Goal: Transaction & Acquisition: Purchase product/service

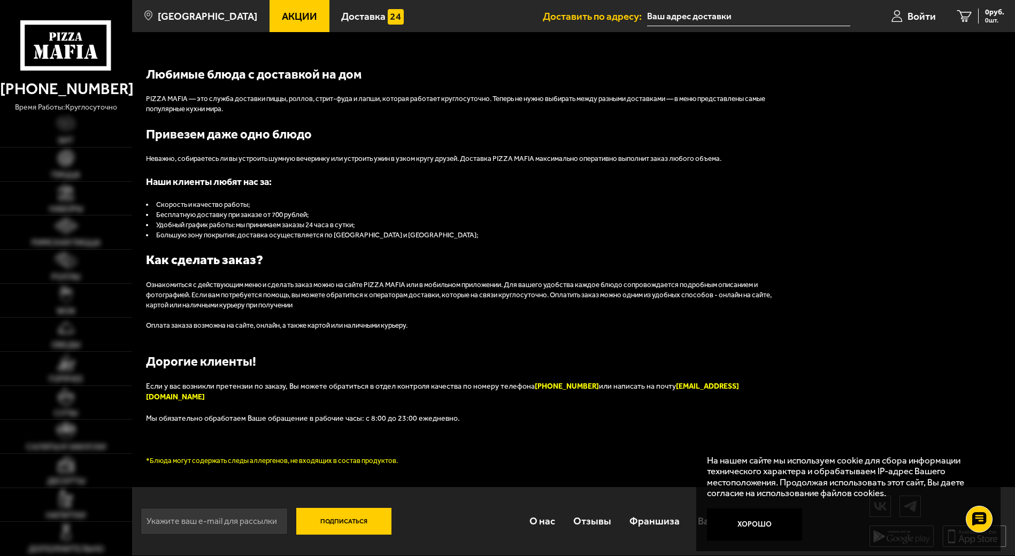
scroll to position [1177, 0]
click at [375, 10] on link "Доставка" at bounding box center [372, 16] width 87 height 32
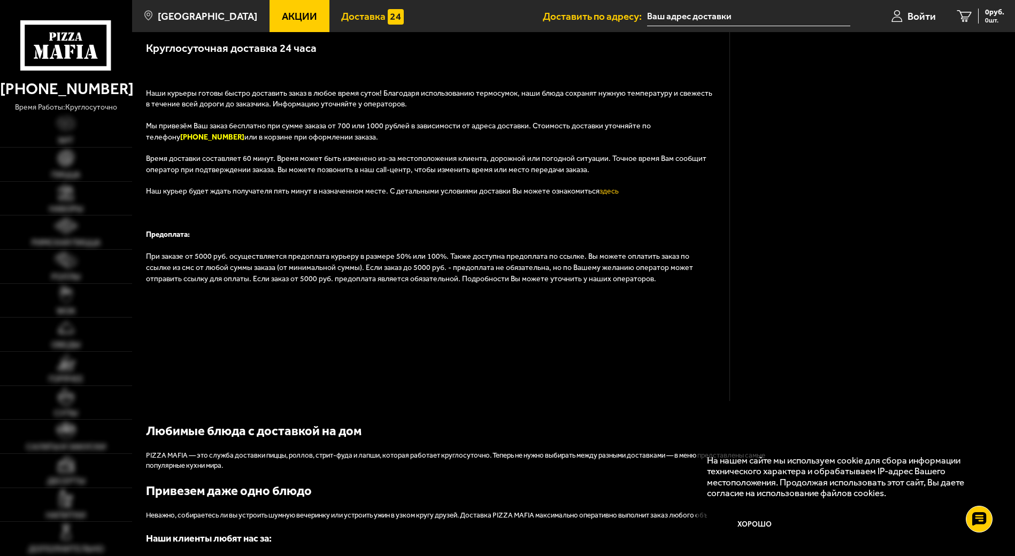
scroll to position [359, 0]
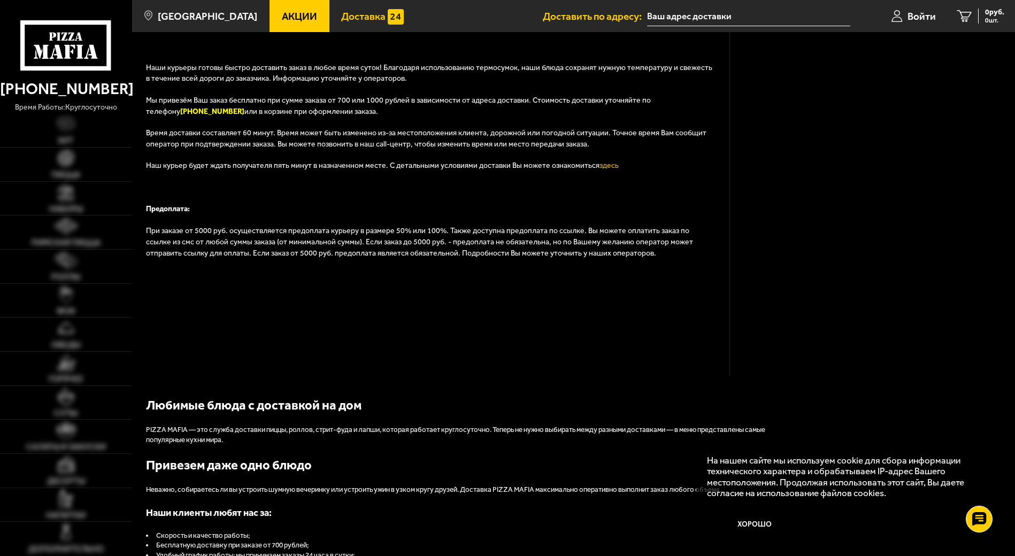
click at [45, 506] on link "Напитки" at bounding box center [66, 505] width 132 height 34
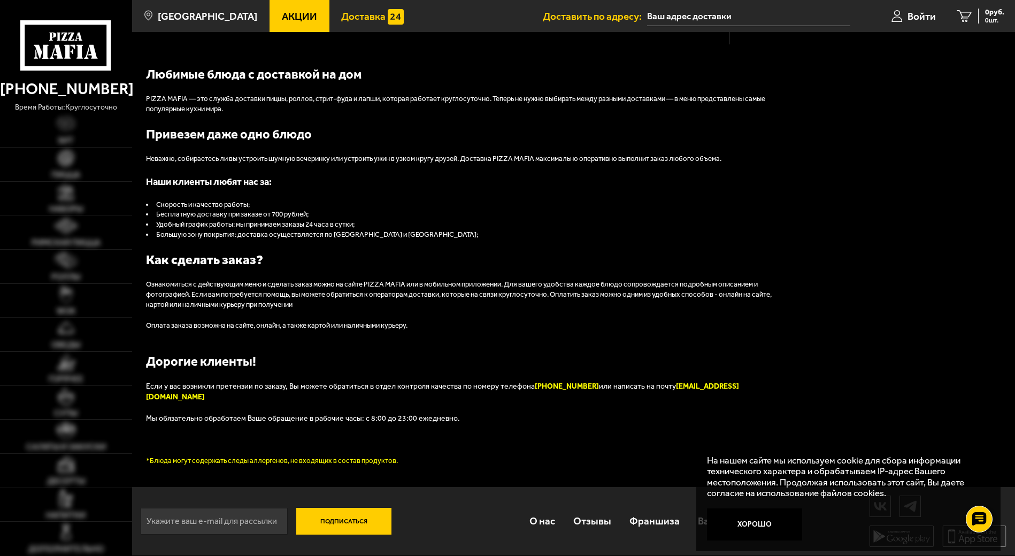
scroll to position [827, 0]
